Goal: Information Seeking & Learning: Learn about a topic

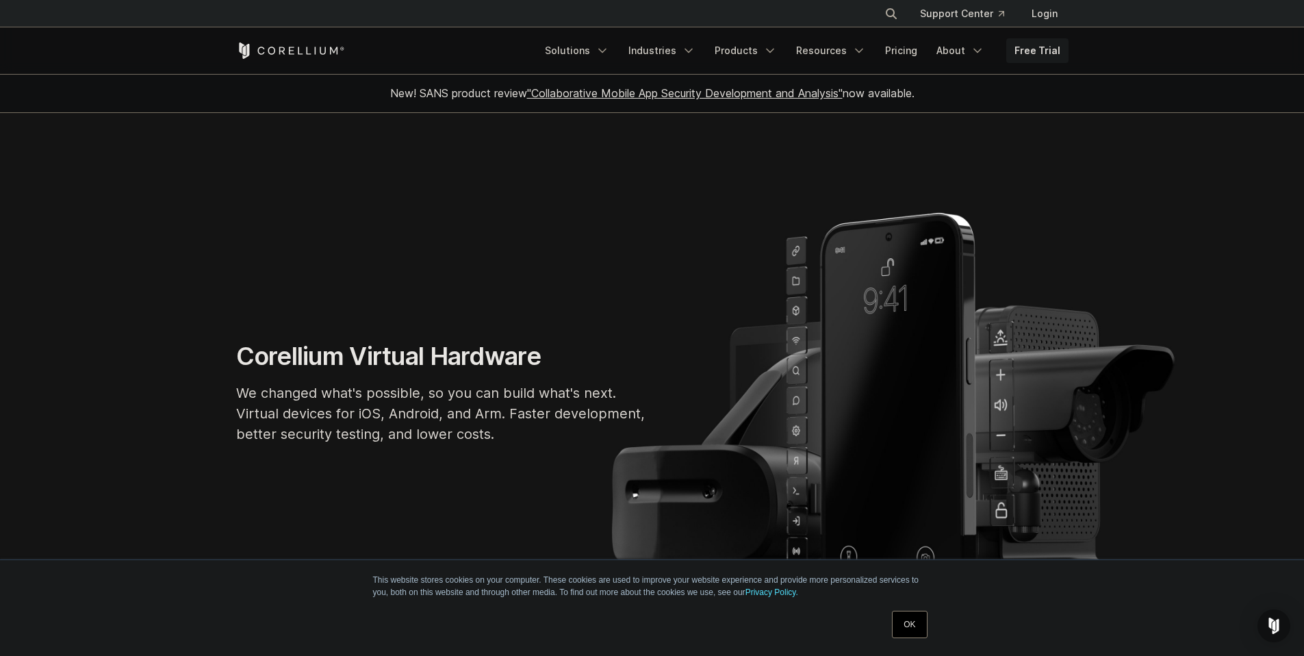
click at [911, 620] on link "OK" at bounding box center [909, 624] width 35 height 27
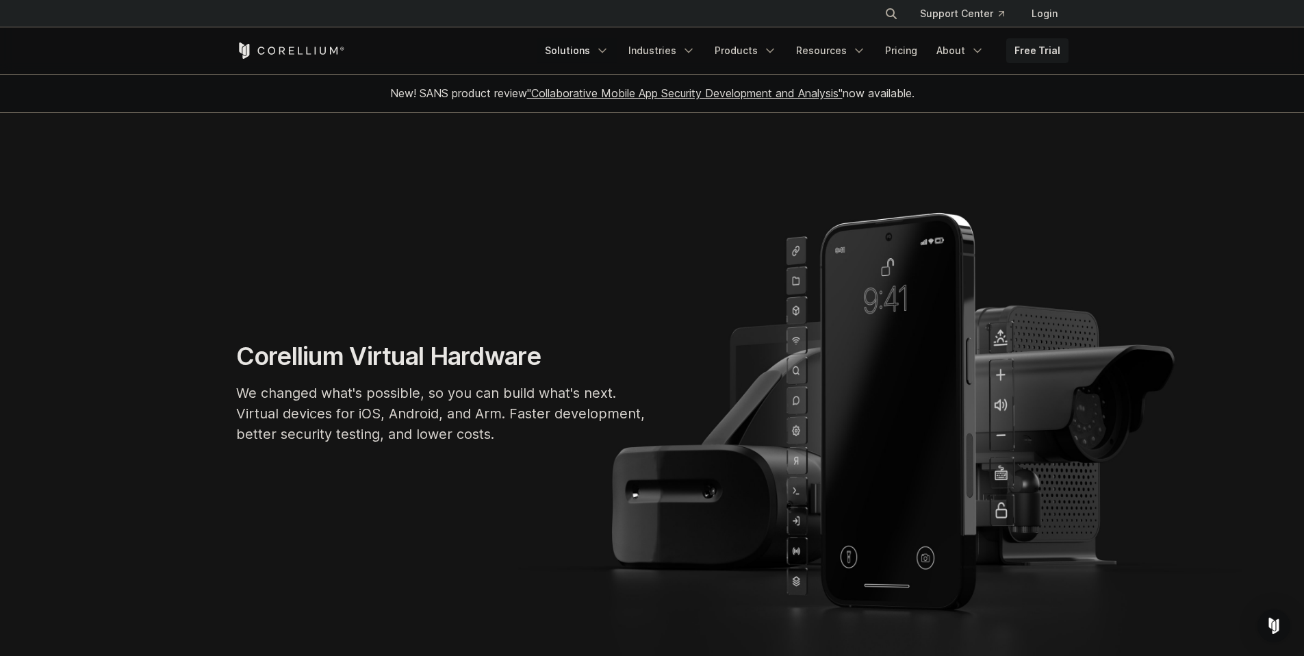
click at [609, 45] on icon "Navigation Menu" at bounding box center [603, 51] width 14 height 14
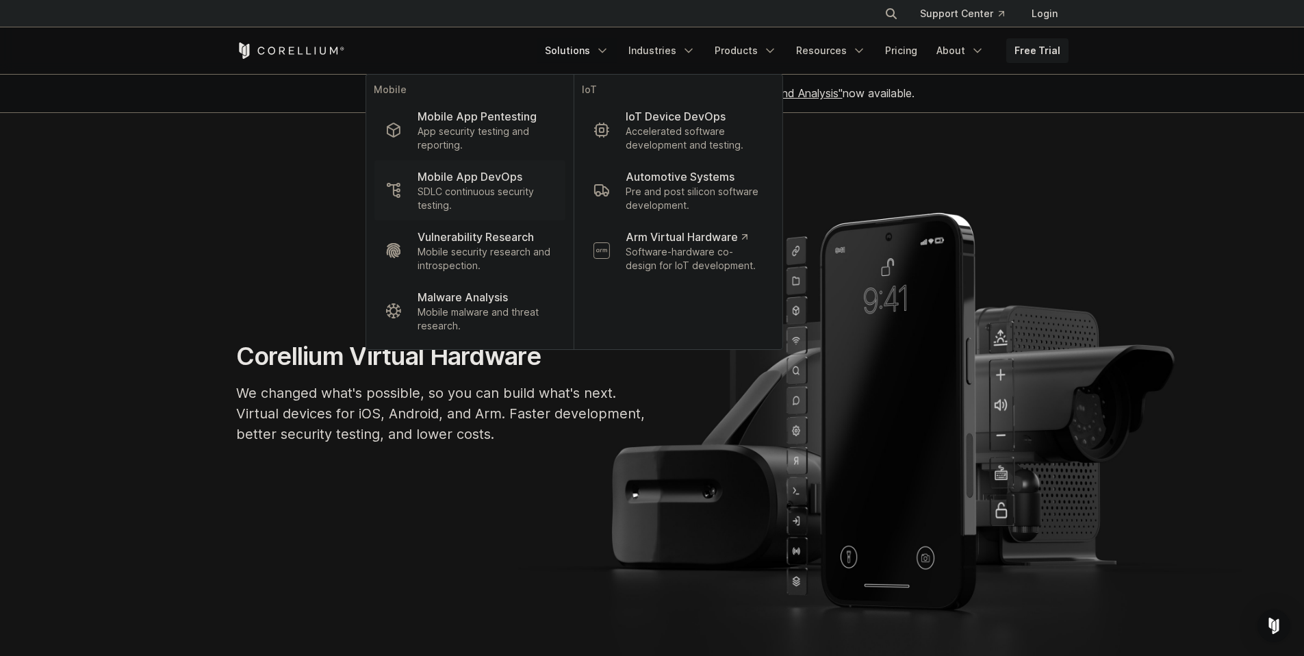
click at [498, 201] on p "SDLC continuous security testing." at bounding box center [486, 198] width 136 height 27
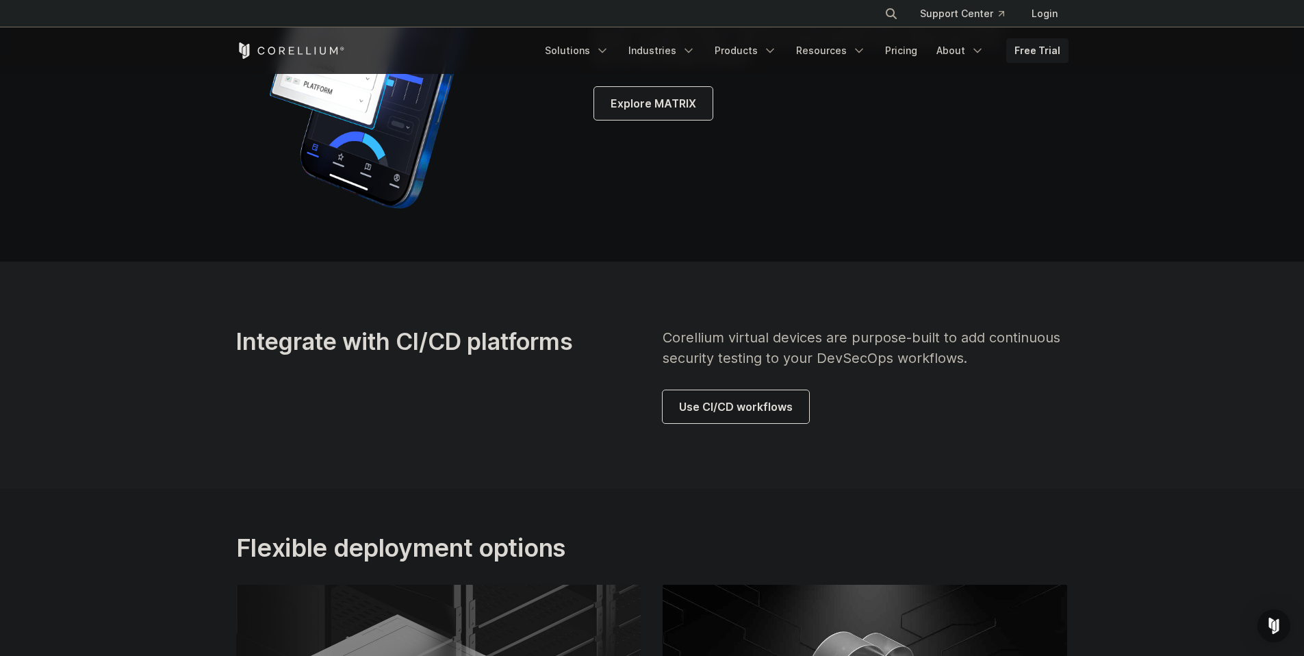
scroll to position [3661, 0]
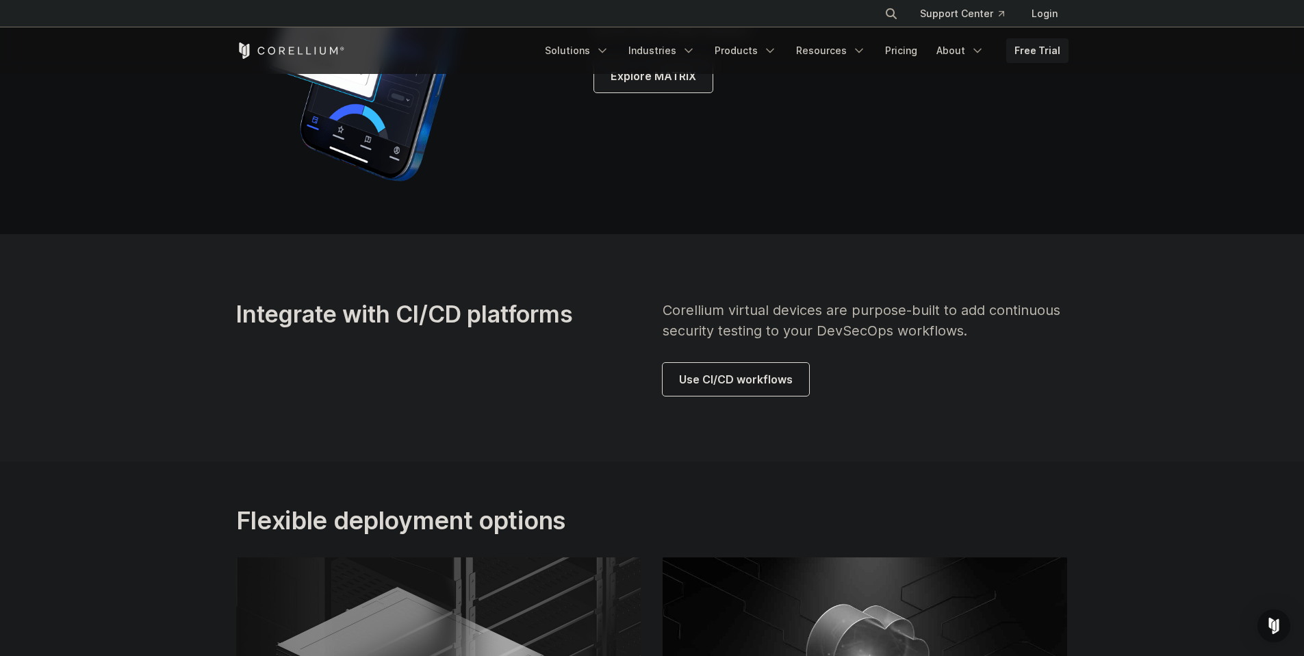
drag, startPoint x: 1311, startPoint y: 45, endPoint x: 1293, endPoint y: 500, distance: 455.0
click at [766, 387] on link "Use CI/CD workflows" at bounding box center [736, 379] width 147 height 33
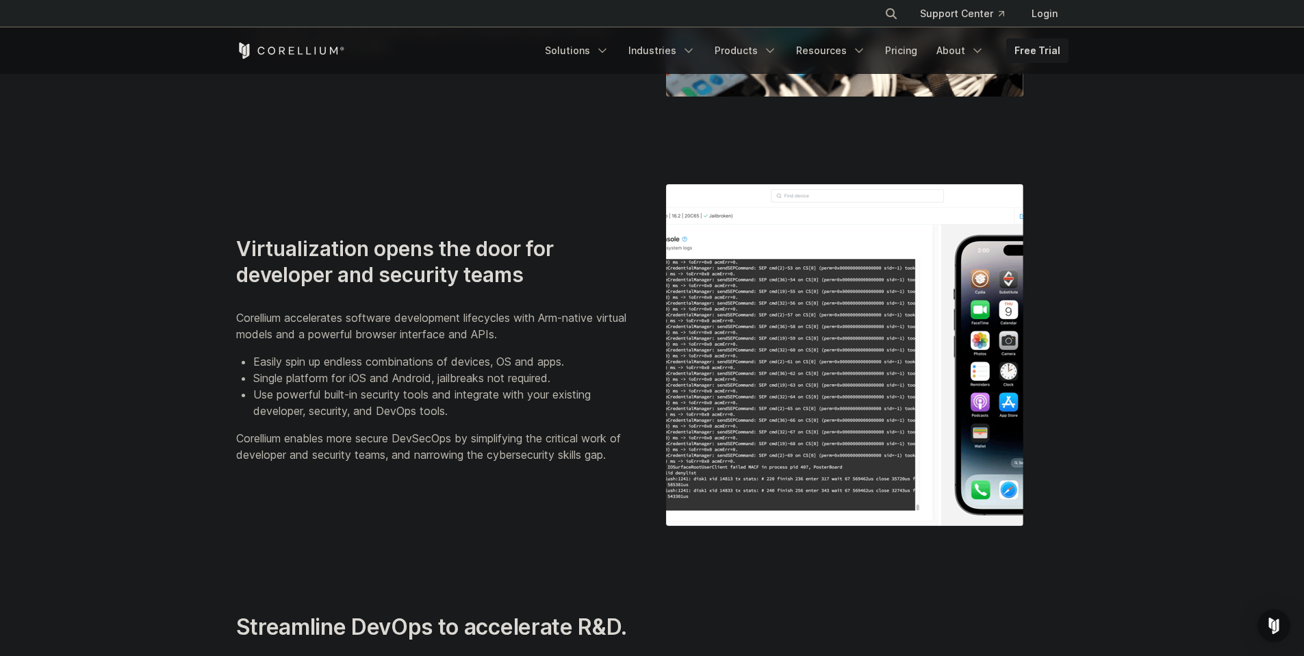
scroll to position [0, 0]
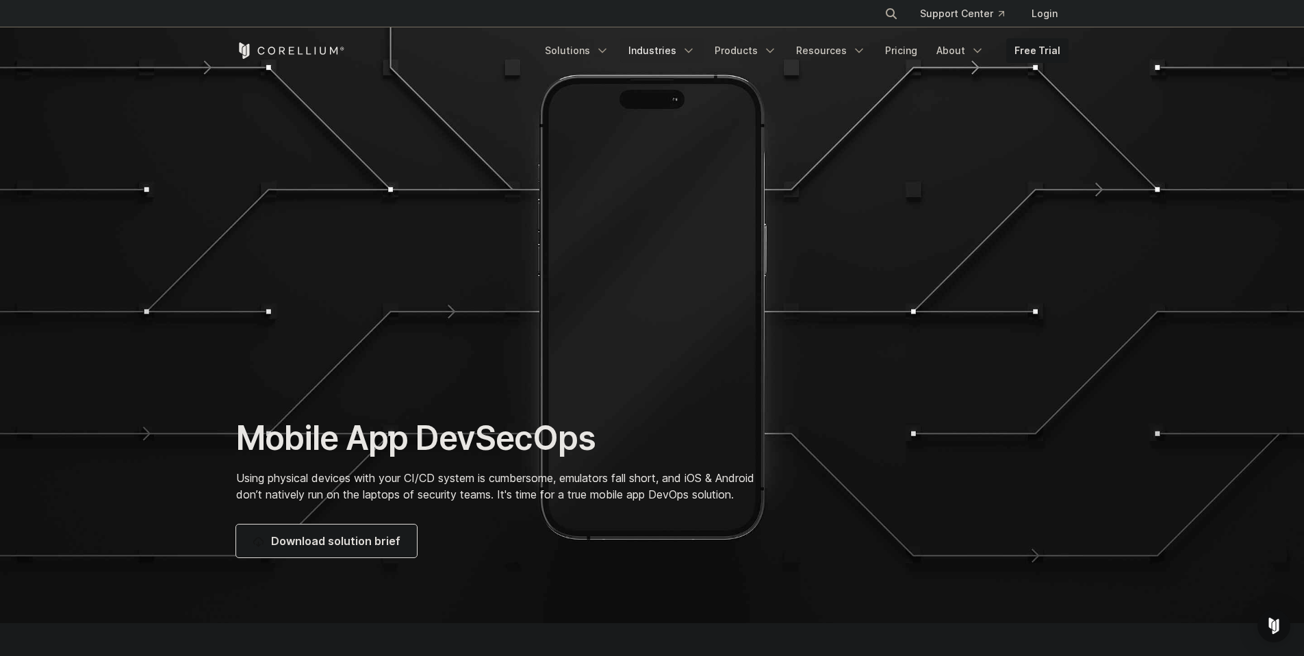
click at [696, 51] on icon "Navigation Menu" at bounding box center [689, 51] width 14 height 14
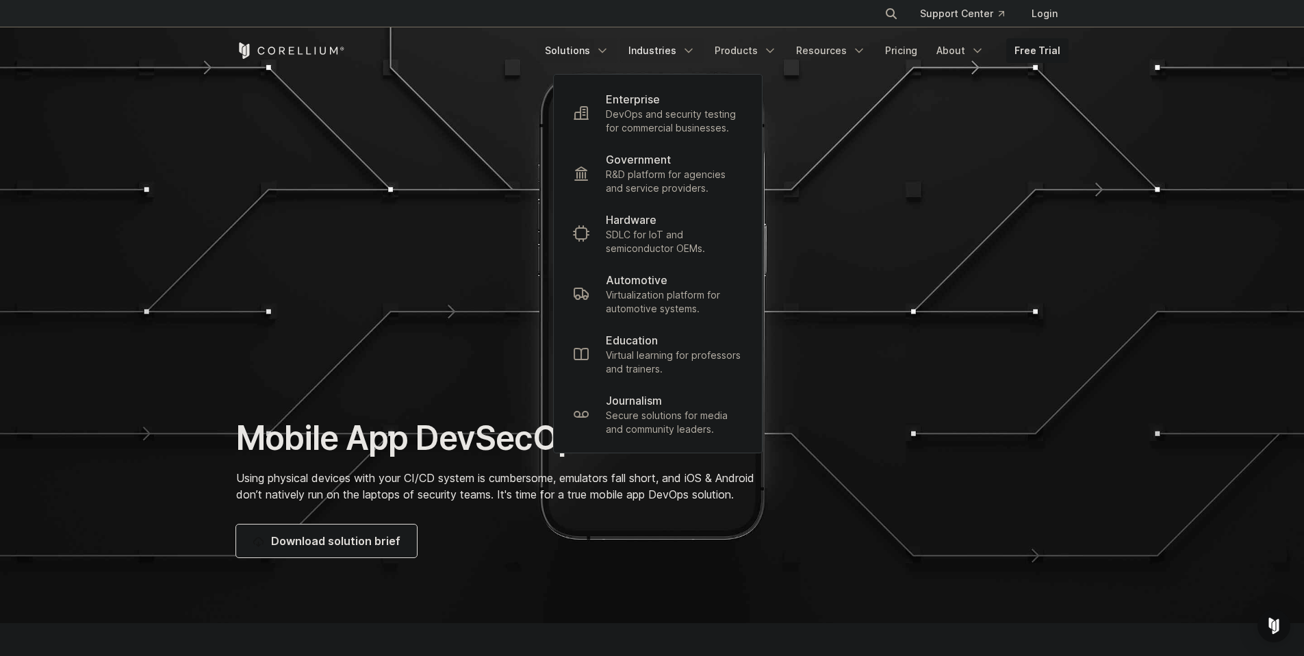
click at [618, 51] on link "Solutions" at bounding box center [577, 50] width 81 height 25
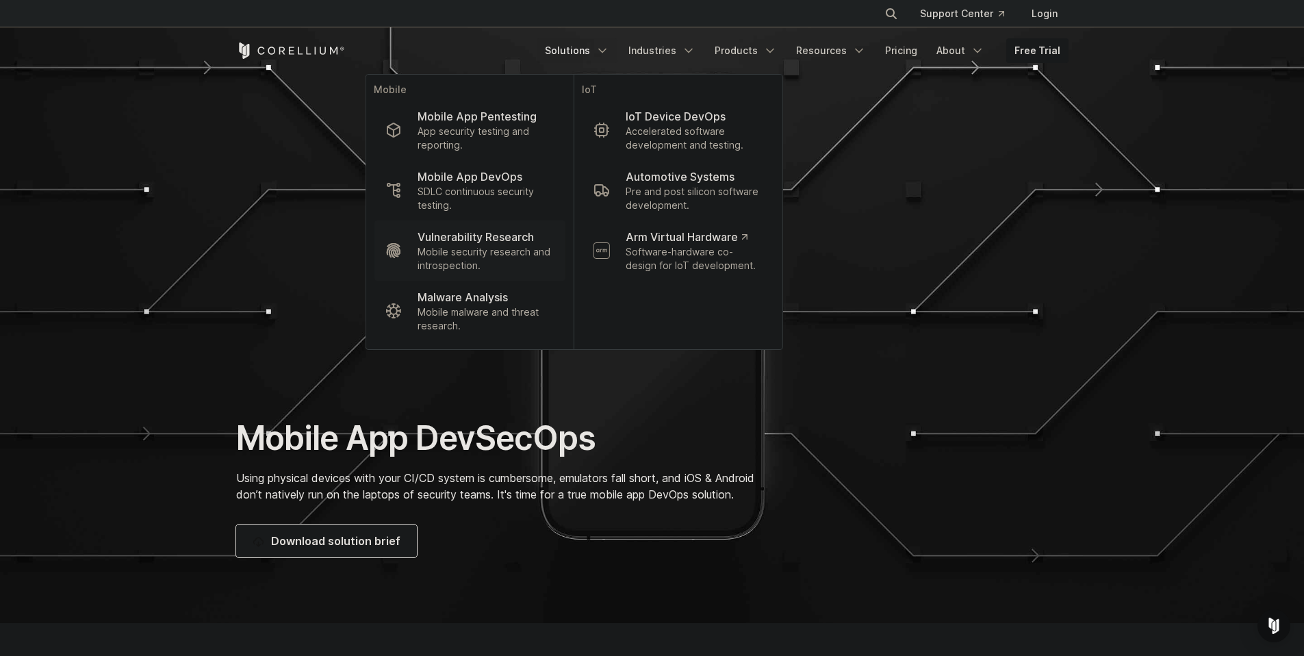
click at [479, 265] on p "Mobile security research and introspection." at bounding box center [486, 258] width 136 height 27
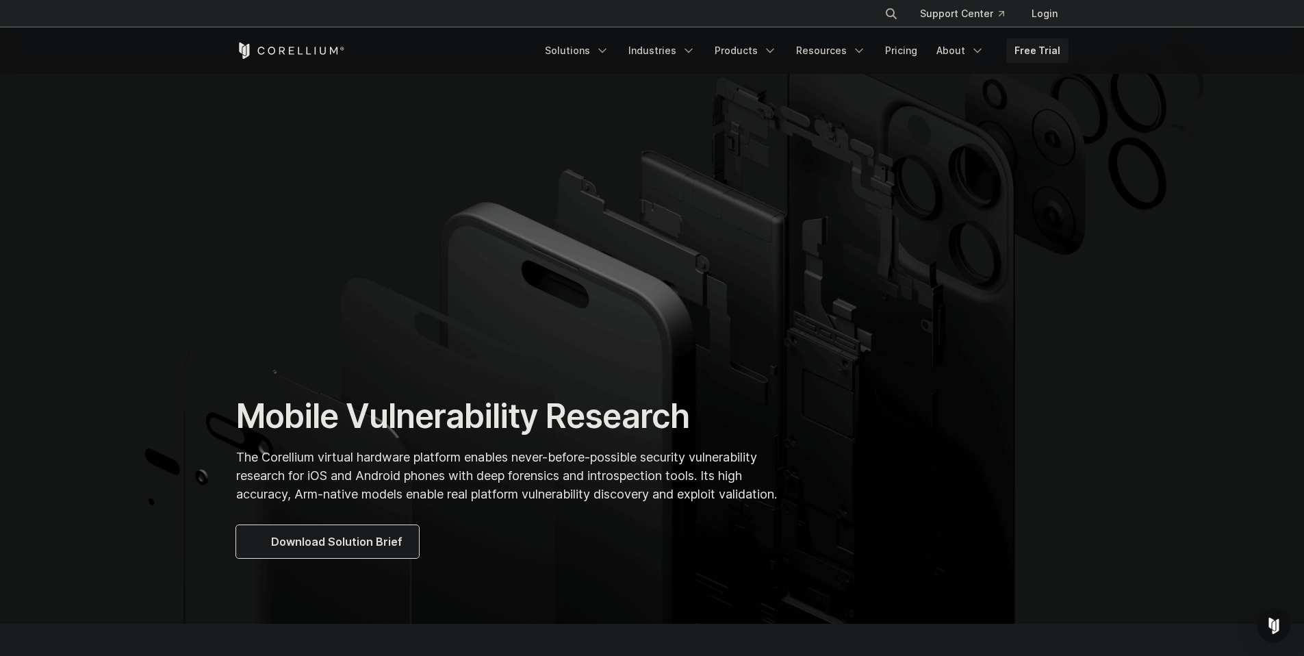
click at [866, 54] on icon "Navigation Menu" at bounding box center [859, 51] width 14 height 14
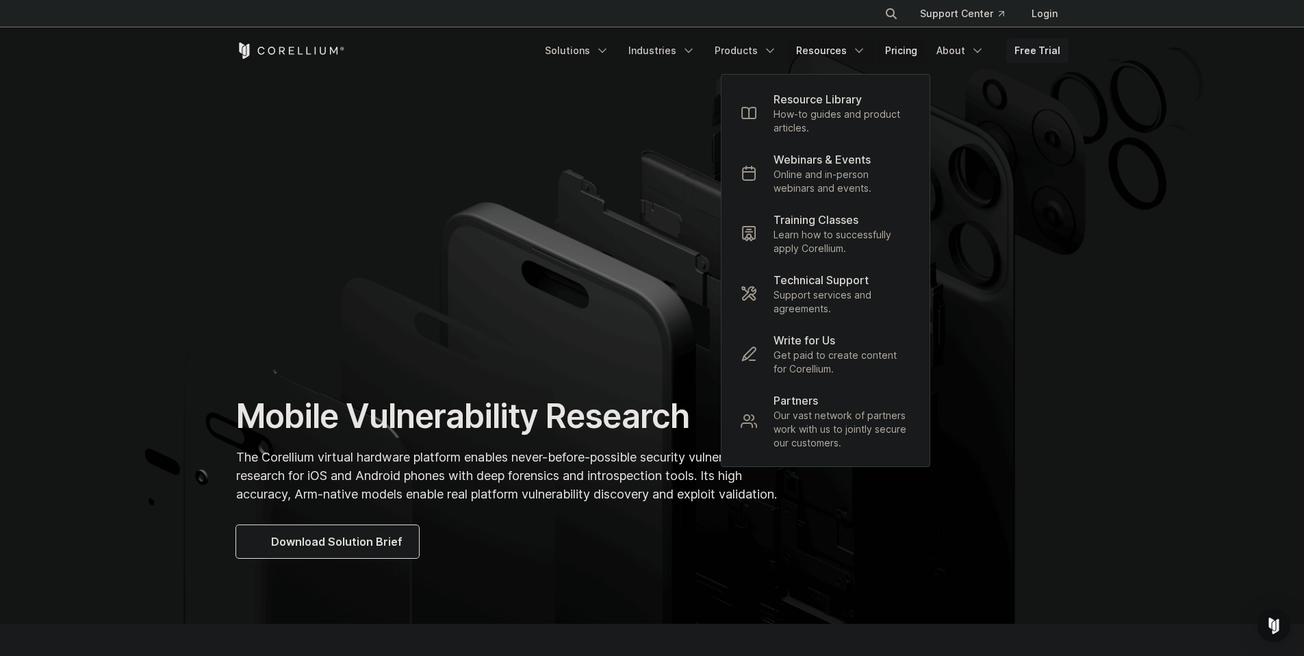
click at [926, 53] on link "Pricing" at bounding box center [901, 50] width 49 height 25
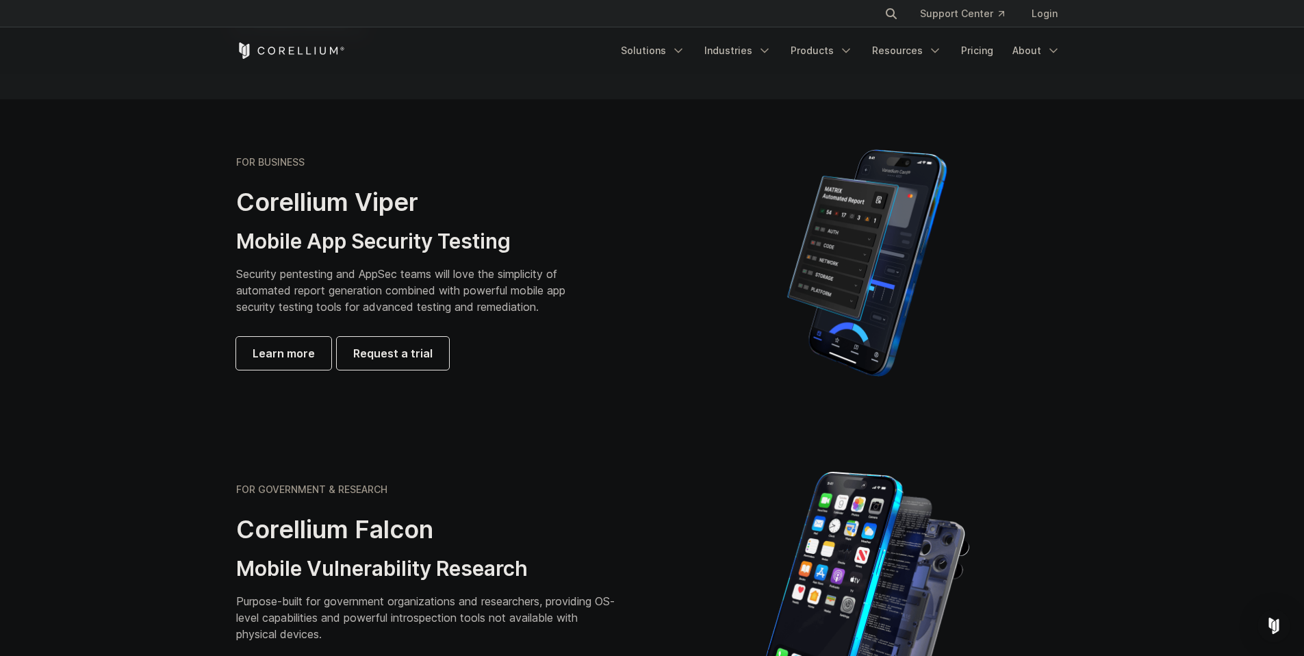
scroll to position [219, 0]
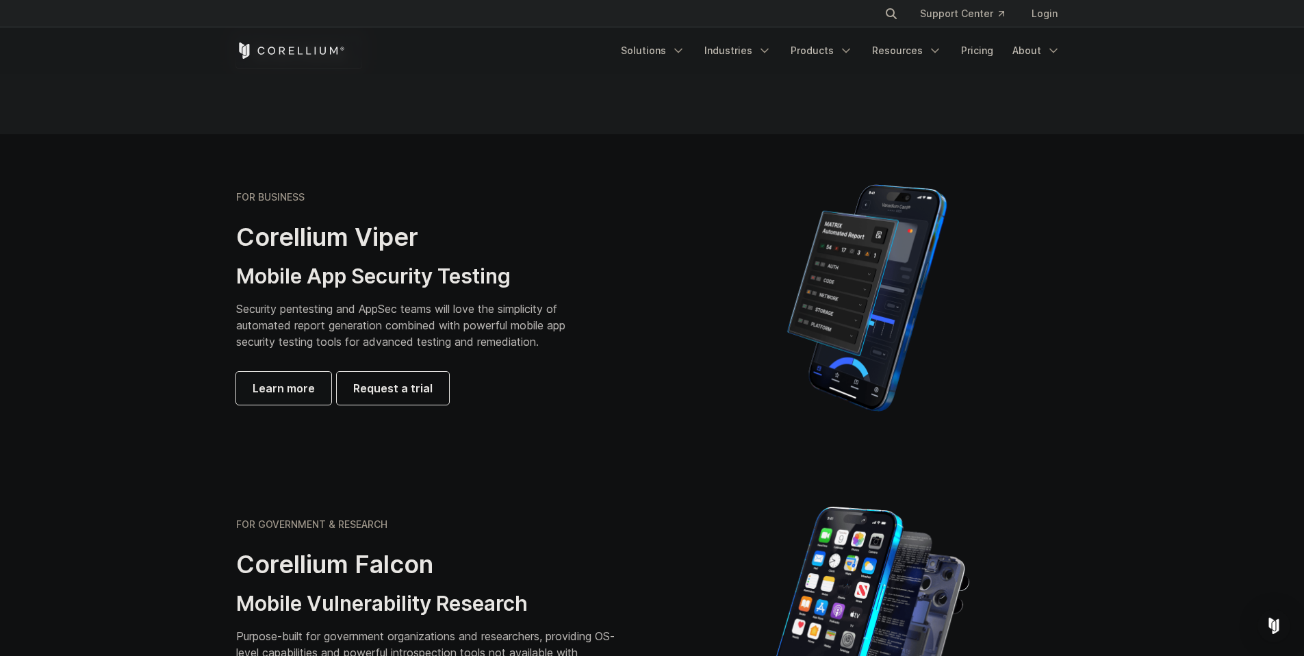
click at [305, 394] on span "Learn more" at bounding box center [284, 388] width 62 height 16
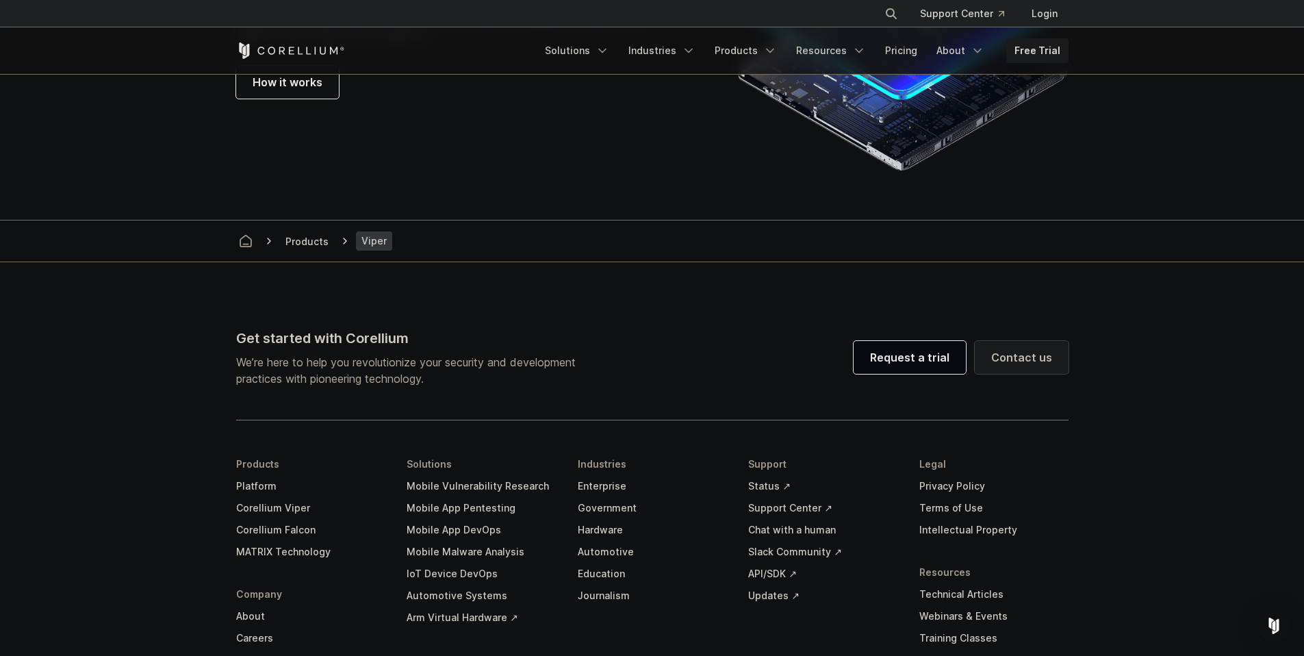
scroll to position [3714, 0]
